Goal: Transaction & Acquisition: Purchase product/service

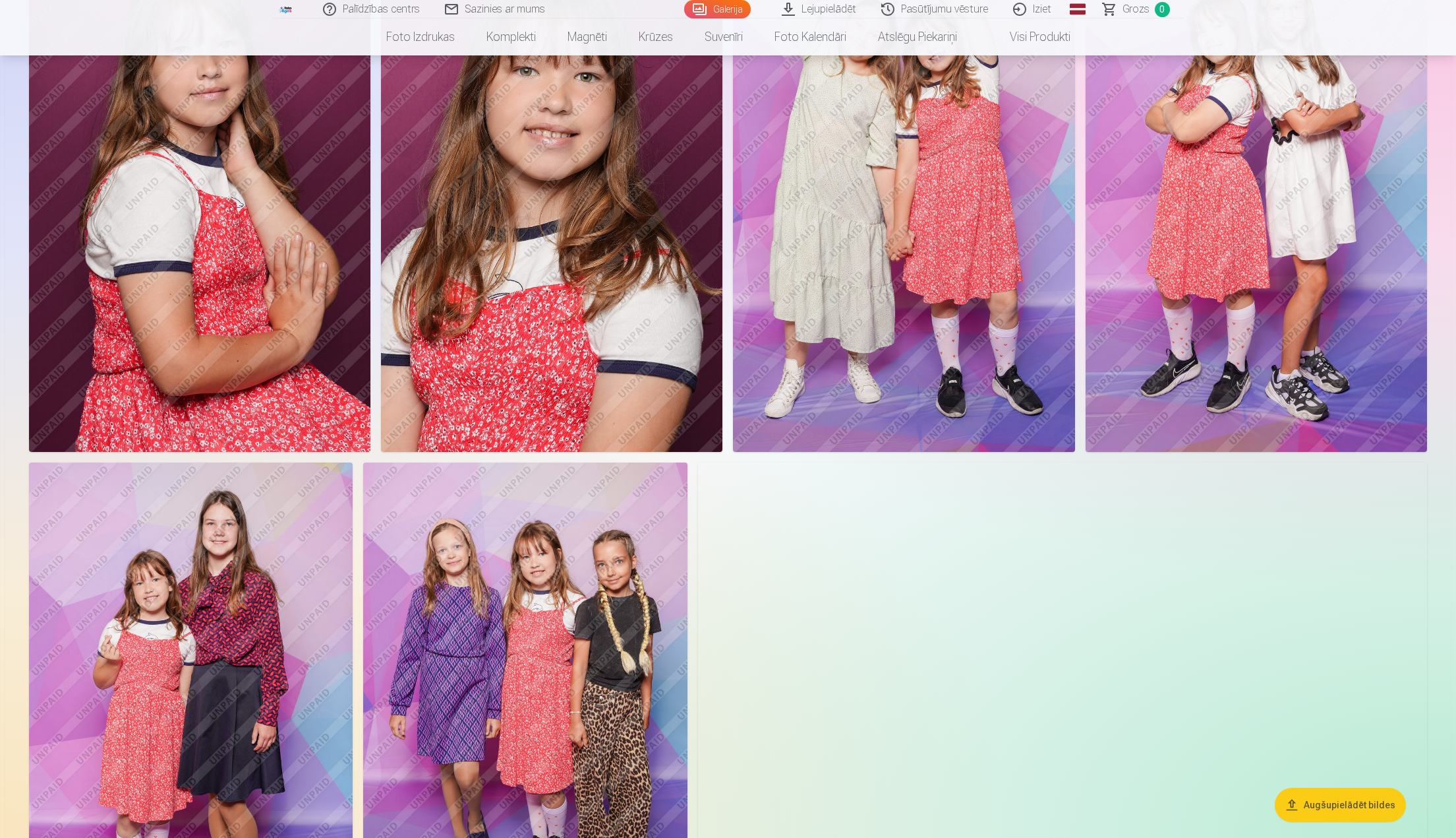
scroll to position [1056, 0]
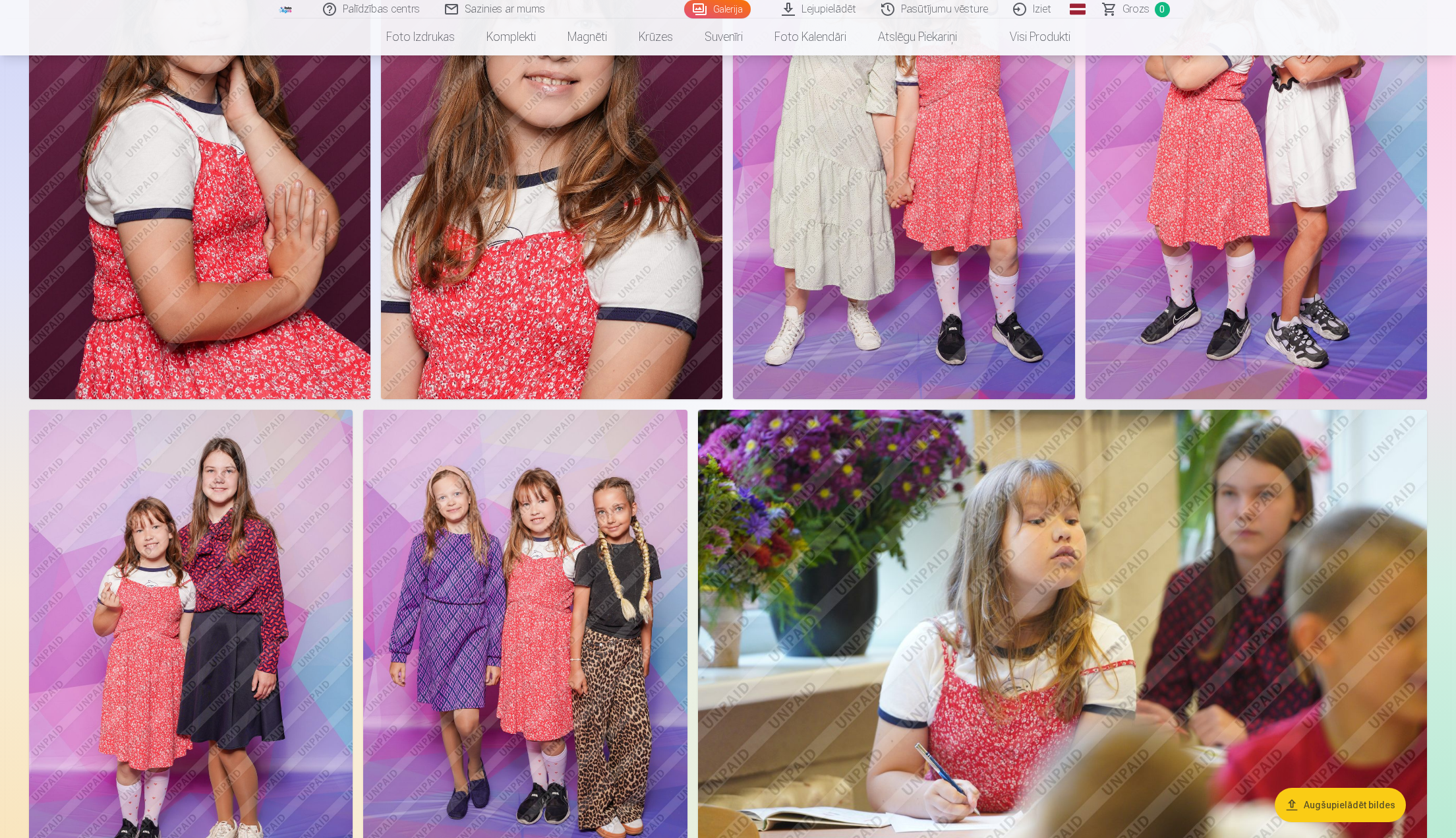
click at [246, 624] on img at bounding box center [191, 652] width 324 height 486
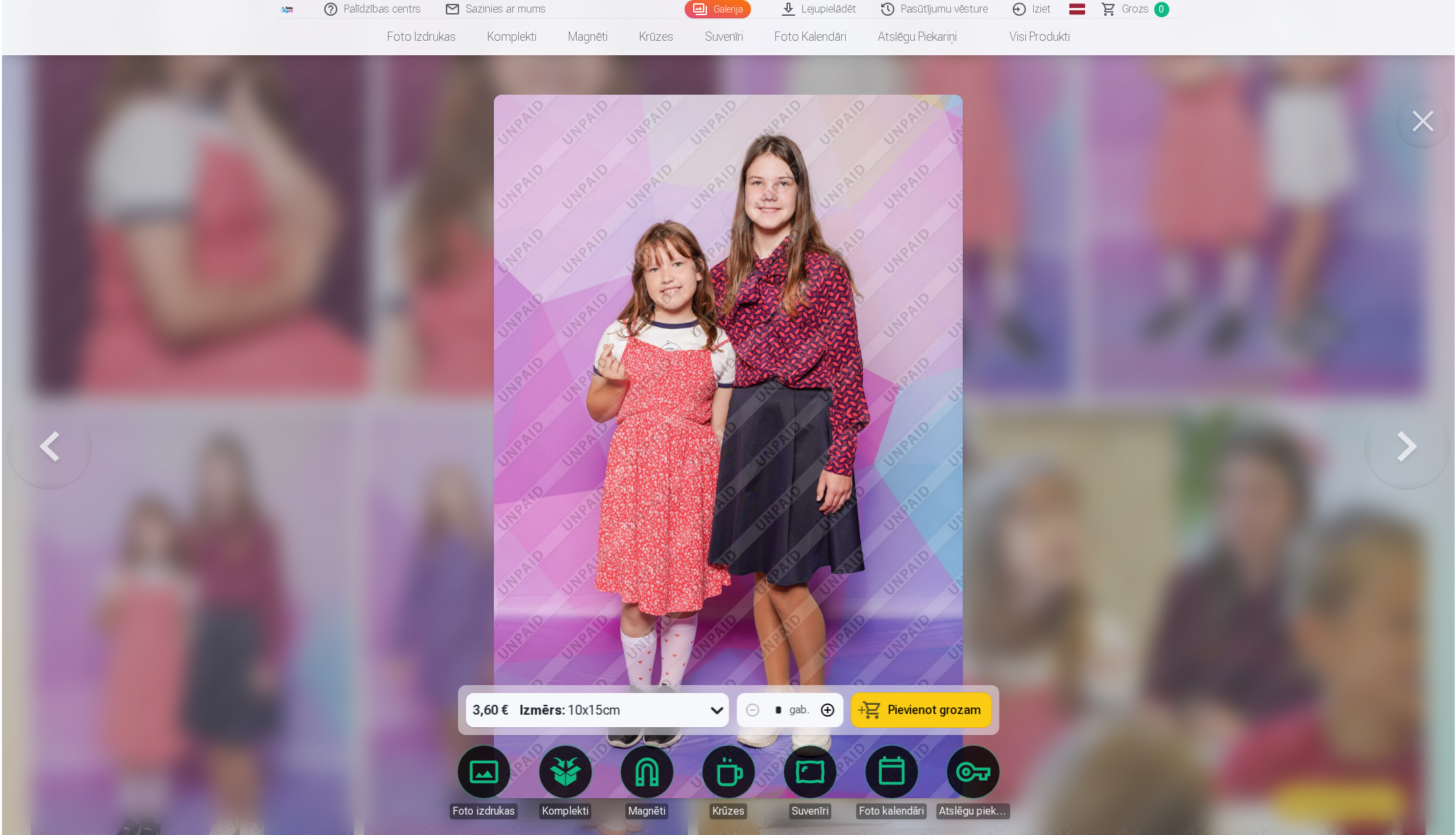
scroll to position [1251, 0]
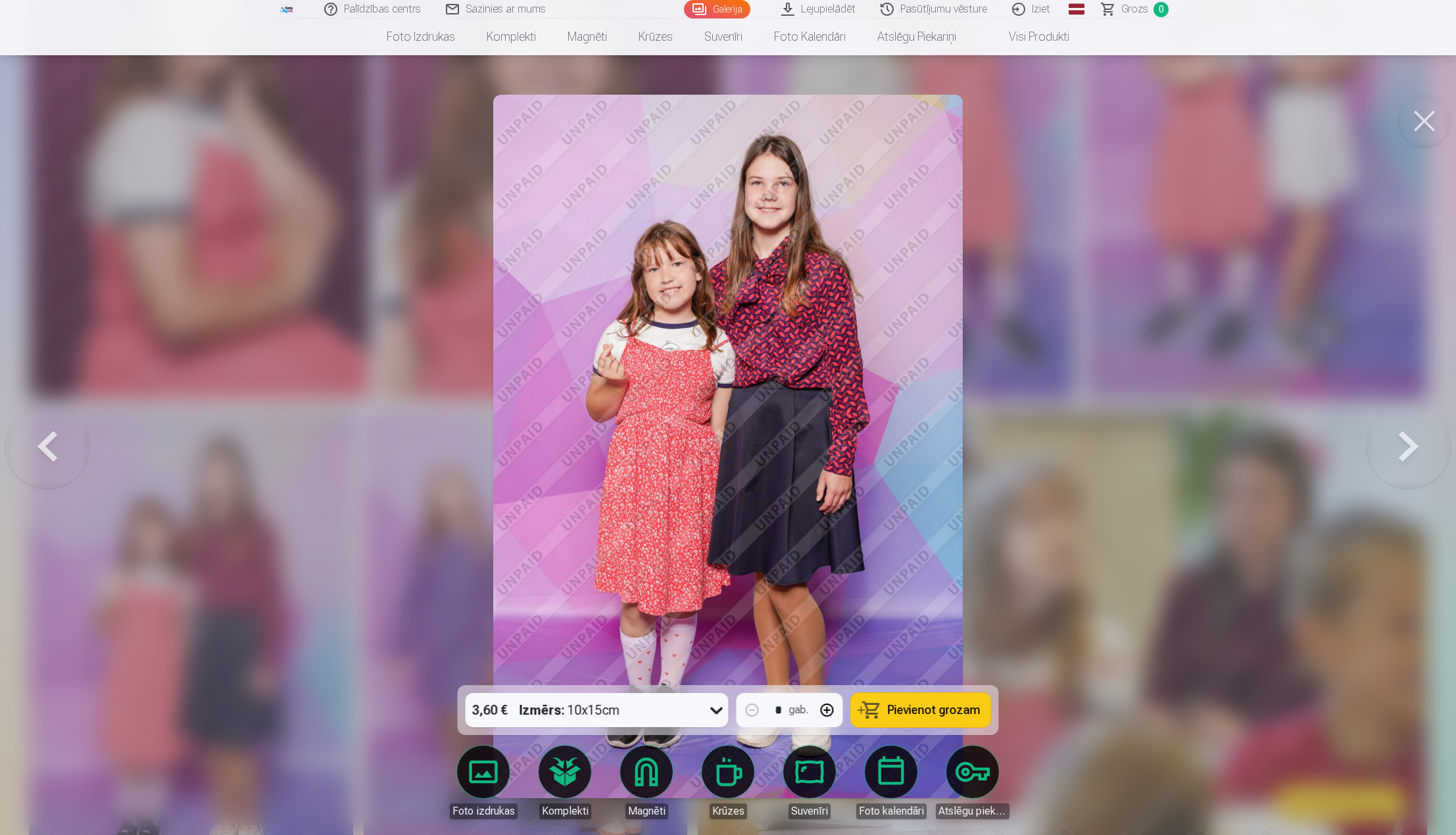
click at [1223, 380] on div at bounding box center [728, 418] width 1456 height 835
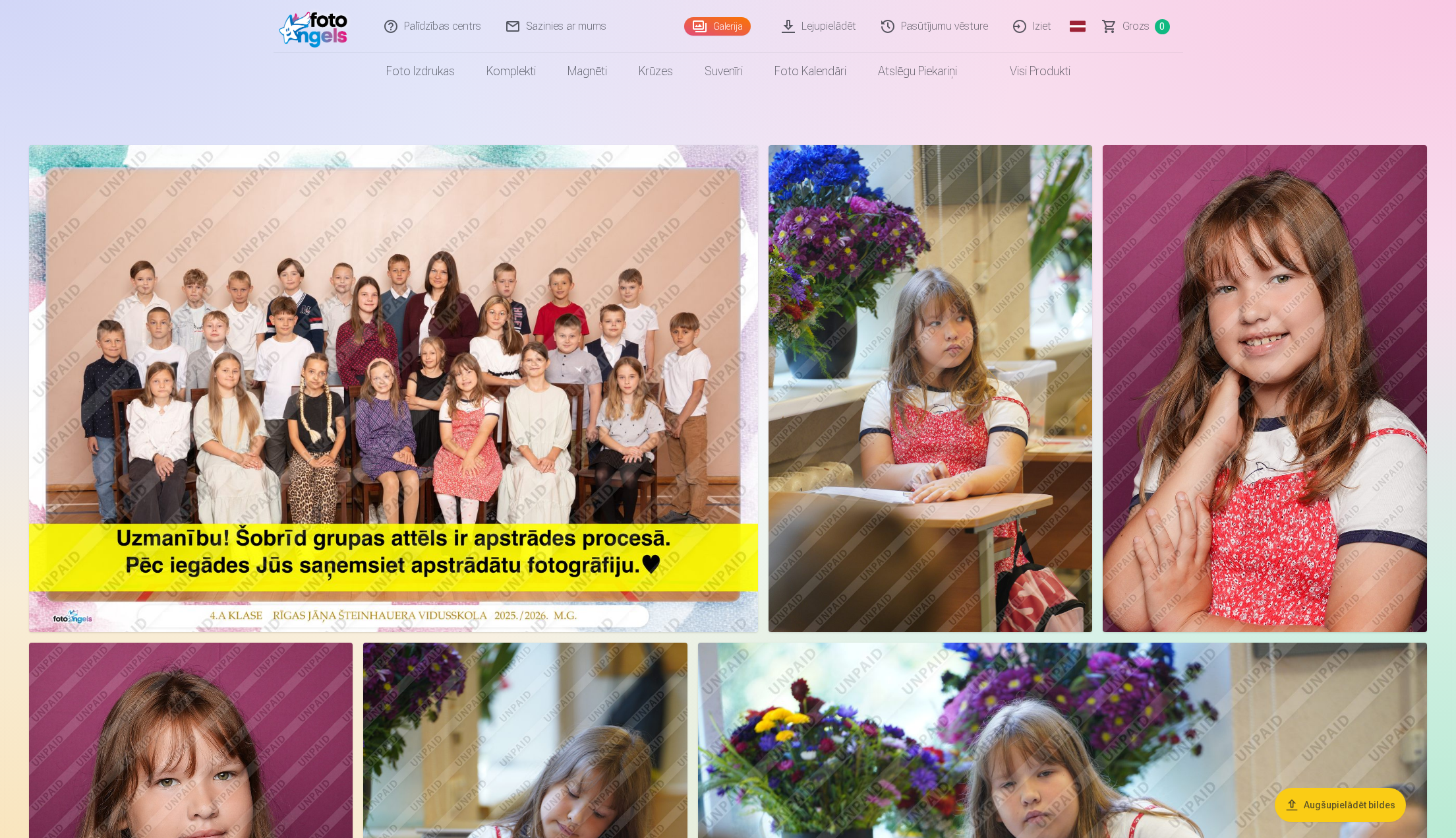
click at [576, 380] on img at bounding box center [394, 389] width 729 height 487
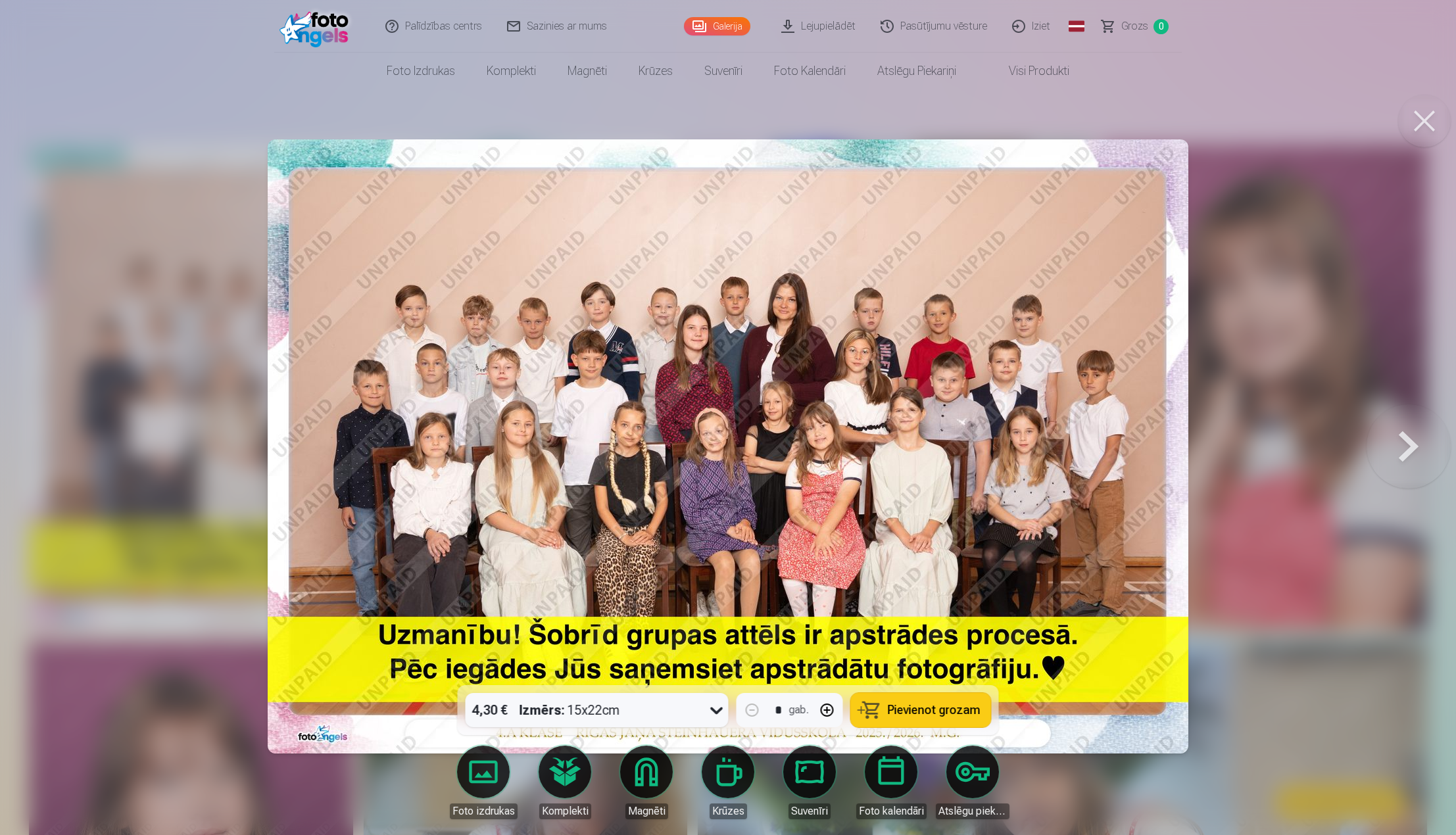
click at [1426, 105] on button at bounding box center [1425, 121] width 53 height 53
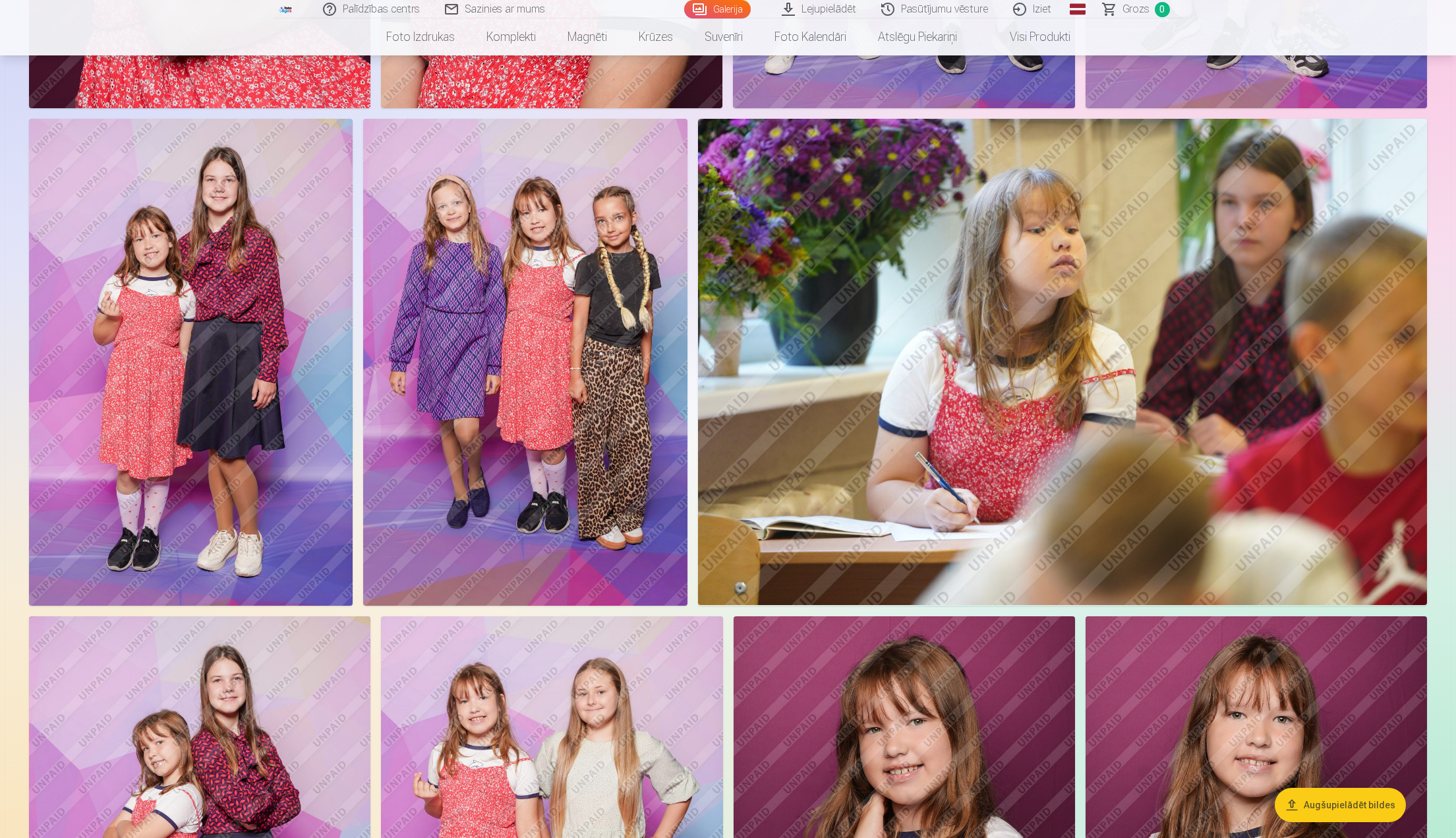
scroll to position [1715, 0]
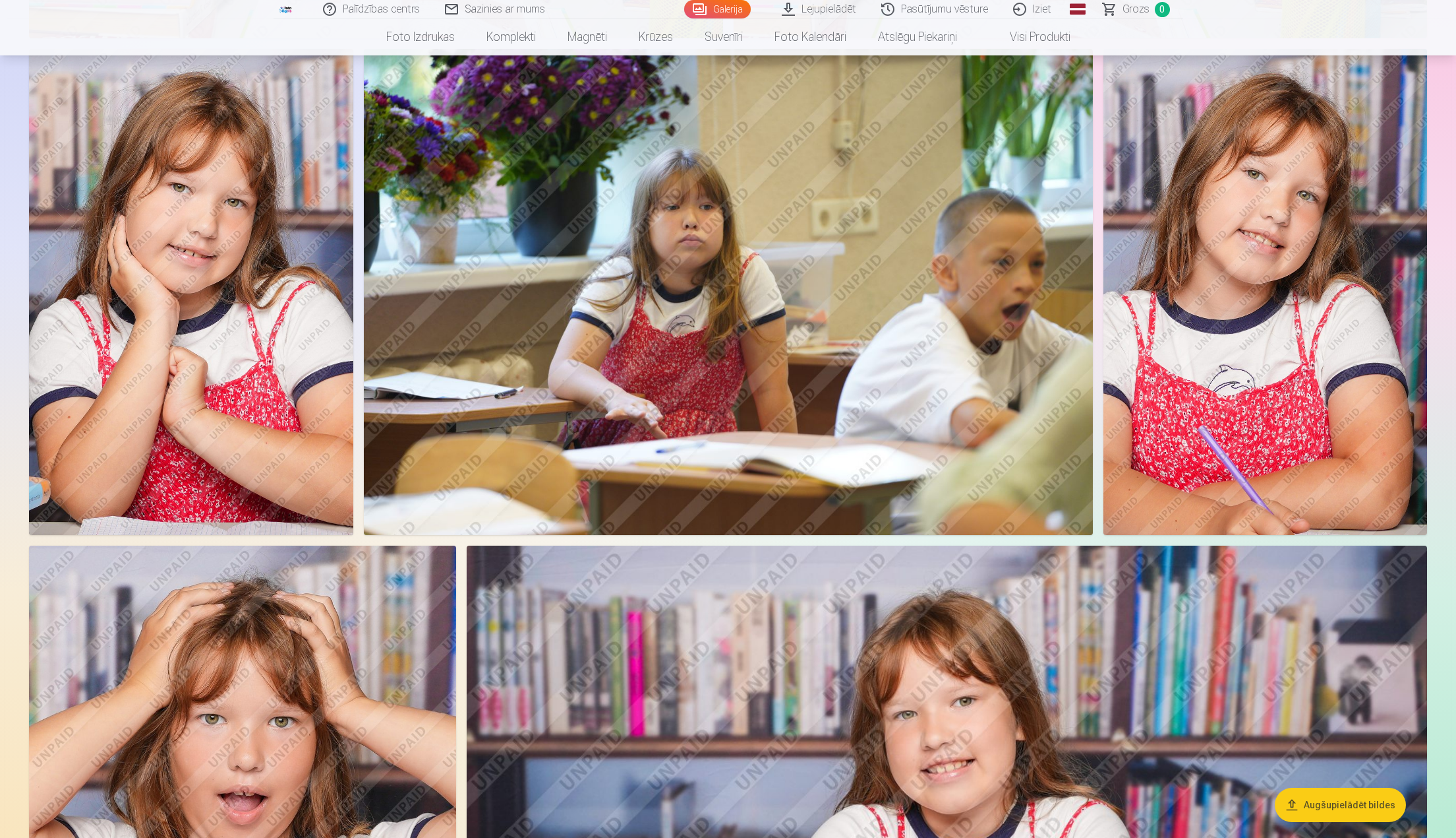
click at [747, 488] on img at bounding box center [728, 292] width 729 height 486
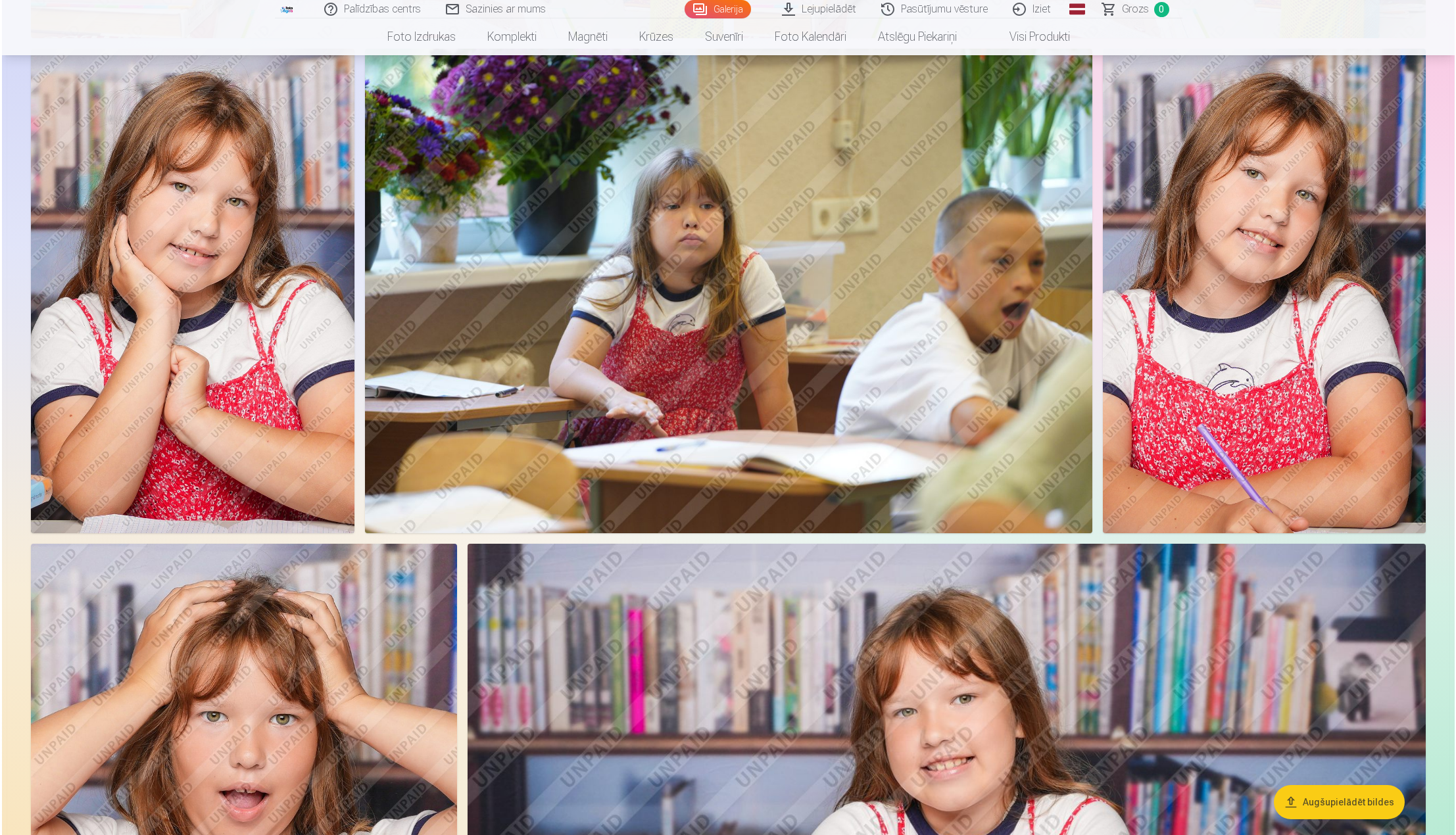
scroll to position [3755, 0]
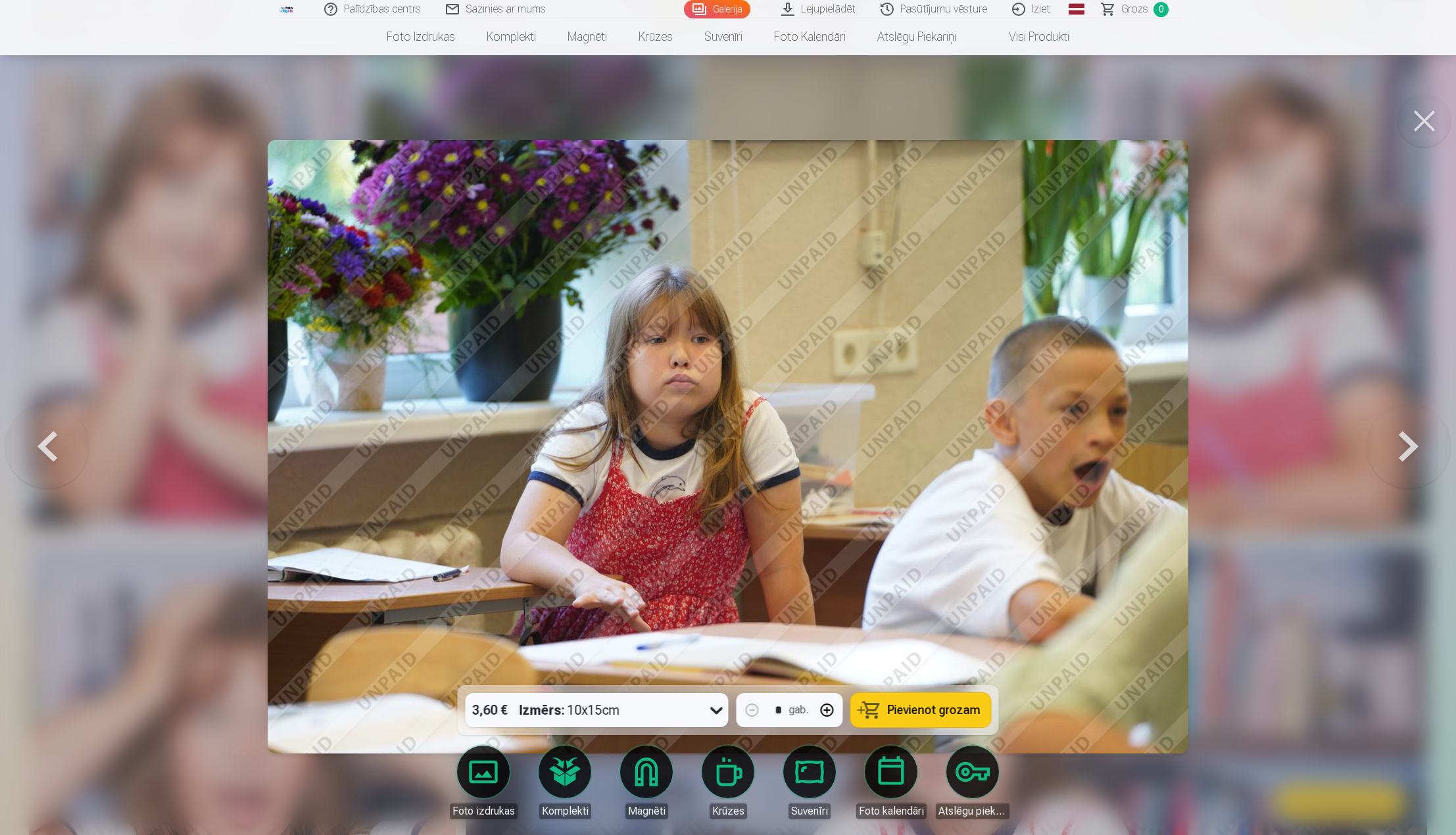
drag, startPoint x: 1421, startPoint y: 117, endPoint x: 1390, endPoint y: 135, distance: 35.8
click at [1420, 127] on button at bounding box center [1425, 121] width 53 height 53
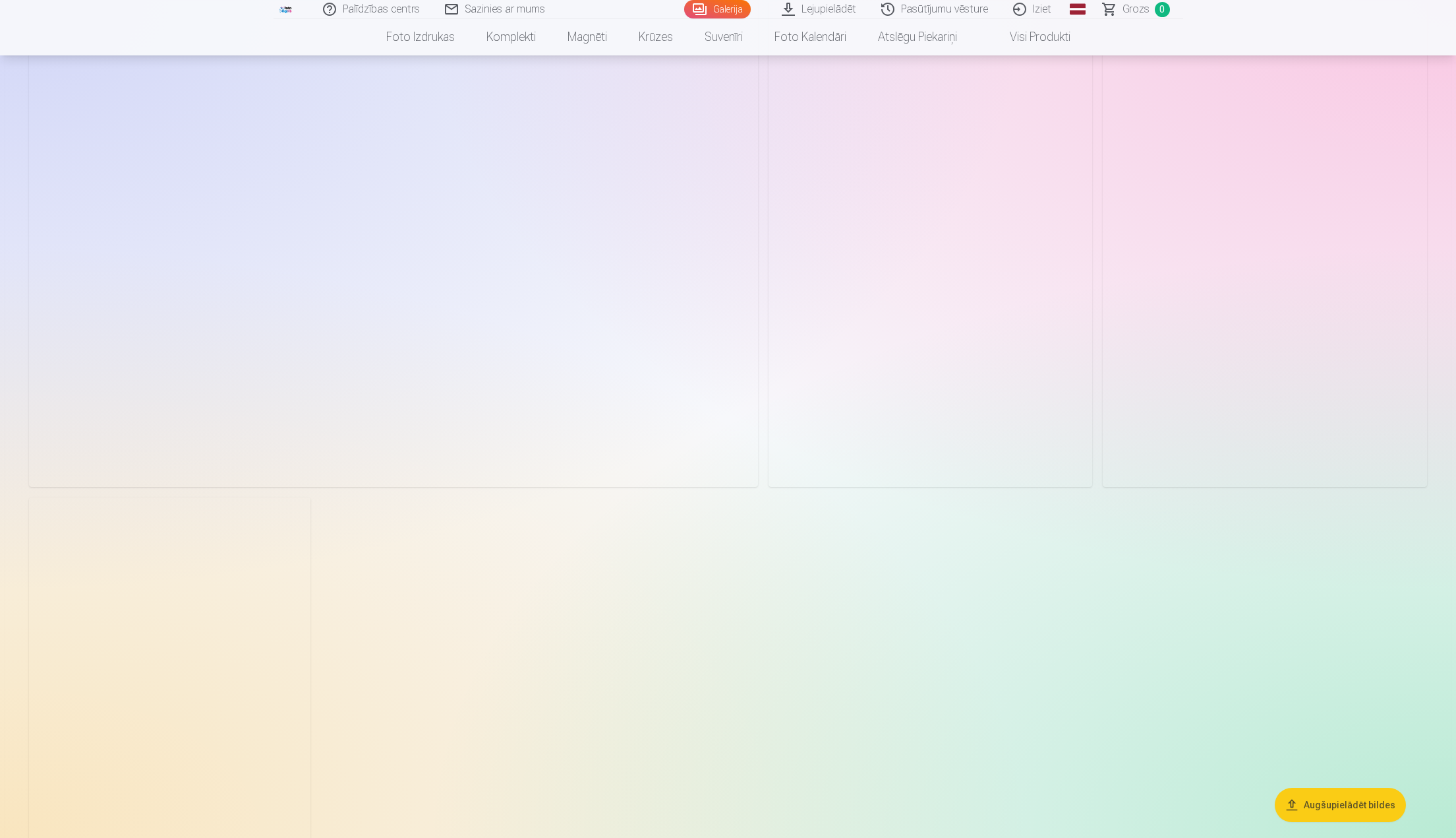
scroll to position [5080, 0]
